Goal: Task Accomplishment & Management: Manage account settings

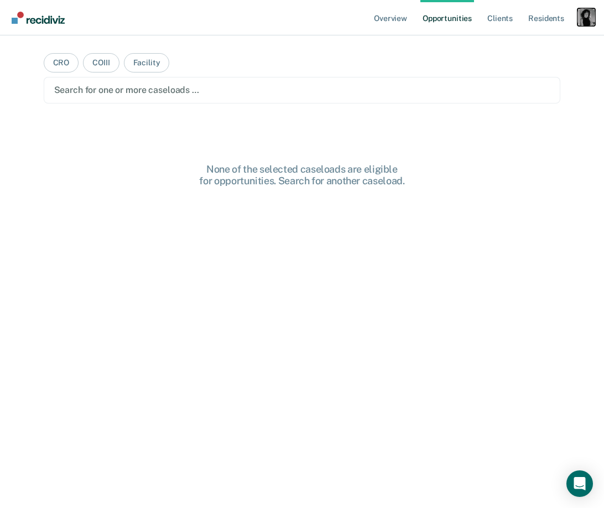
click at [584, 14] on div "Profile dropdown button" at bounding box center [586, 17] width 18 height 18
click at [520, 46] on link "Profile" at bounding box center [541, 44] width 89 height 9
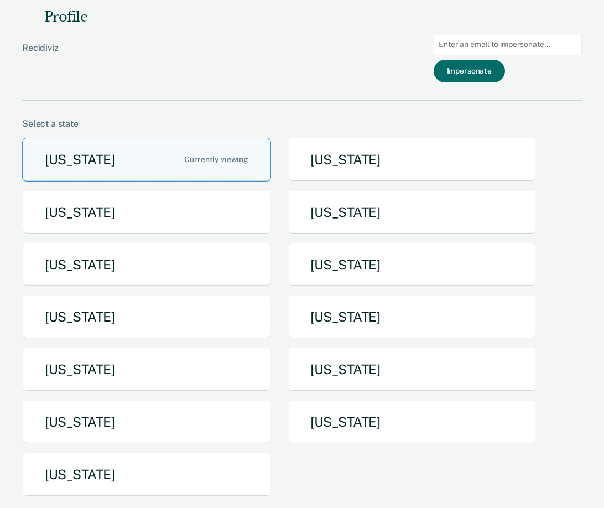
click at [520, 46] on input at bounding box center [507, 45] width 148 height 22
paste input "dsegali"
type input "[EMAIL_ADDRESS][DOMAIN_NAME][US_STATE]"
